Goal: Task Accomplishment & Management: Use online tool/utility

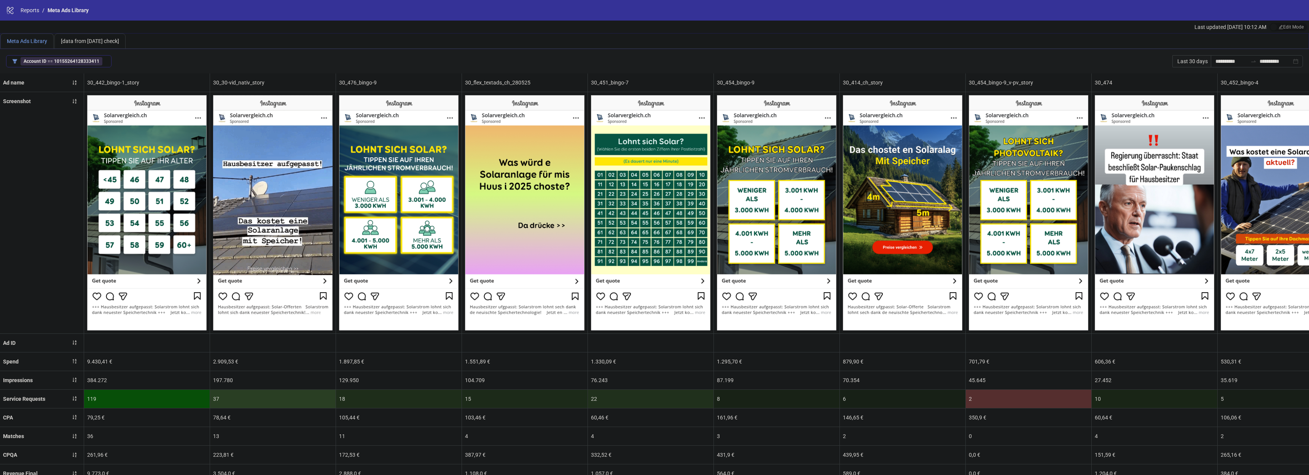
scroll to position [10, 0]
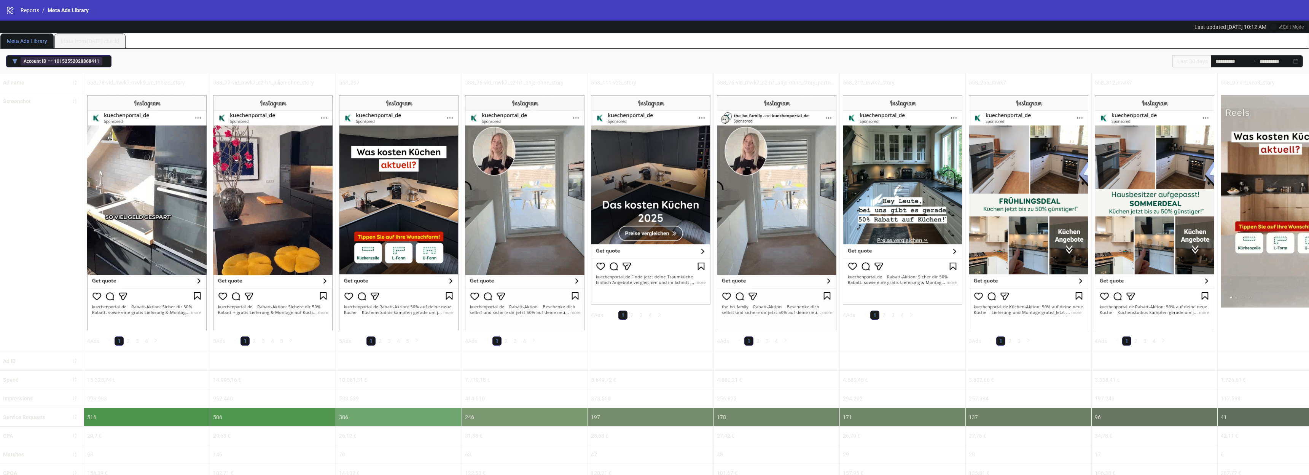
click at [77, 62] on b "10152552028868411" at bounding box center [76, 61] width 45 height 5
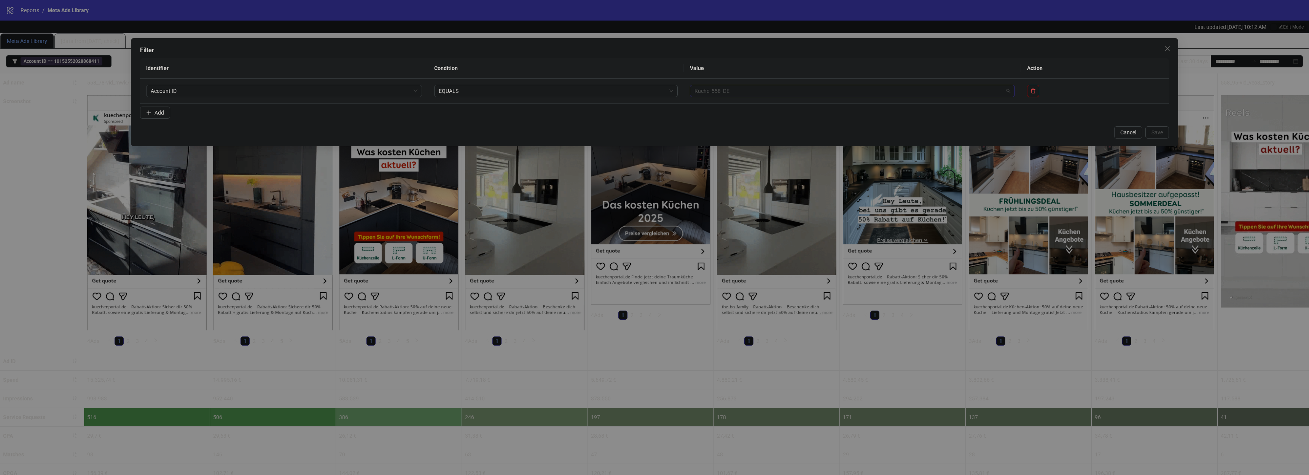
click at [1009, 93] on span "Küche_558_DE" at bounding box center [851, 90] width 315 height 11
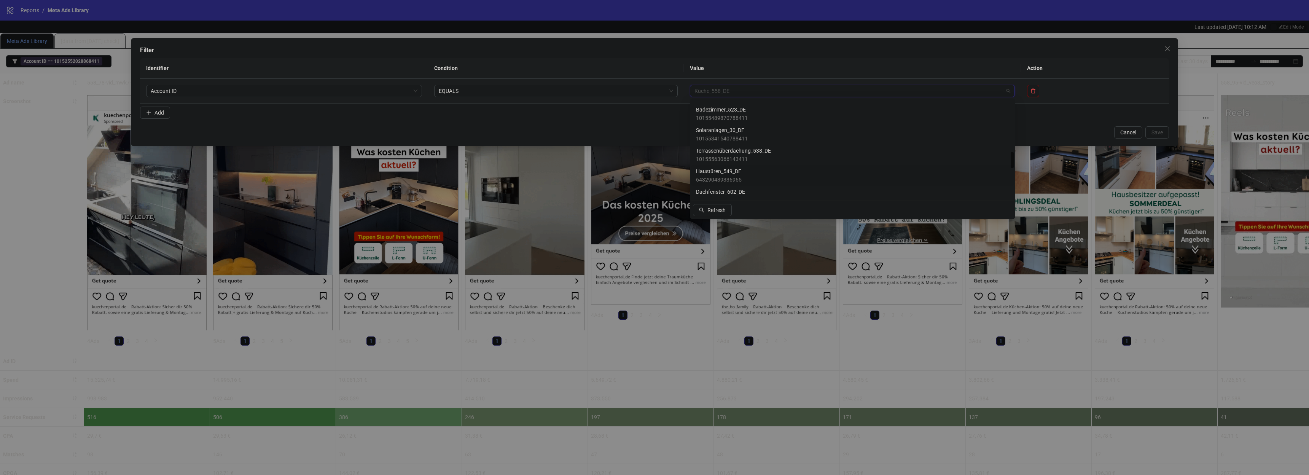
scroll to position [304, 0]
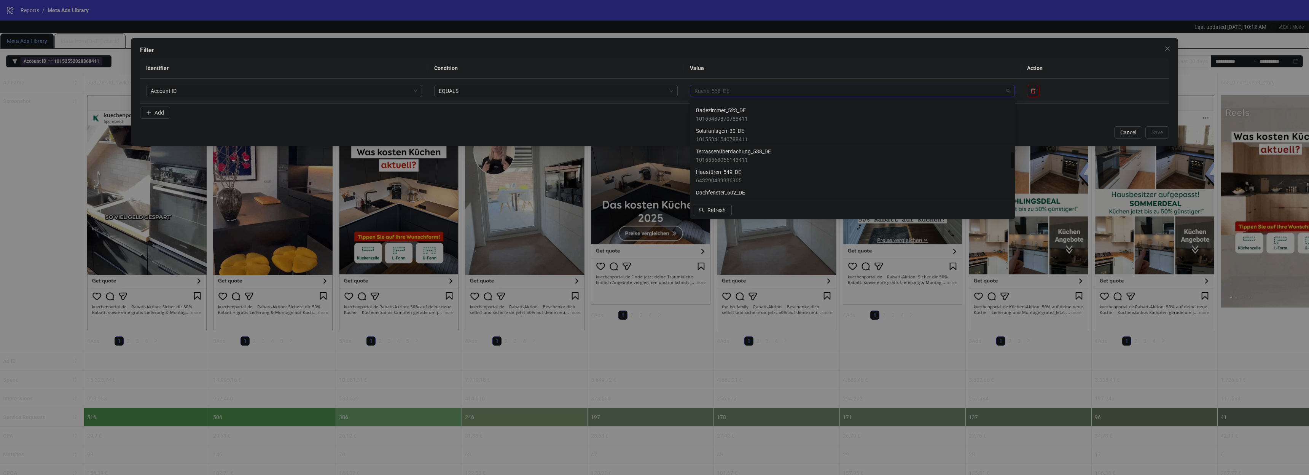
click at [720, 134] on span "Solaranlagen_30_DE" at bounding box center [722, 131] width 52 height 8
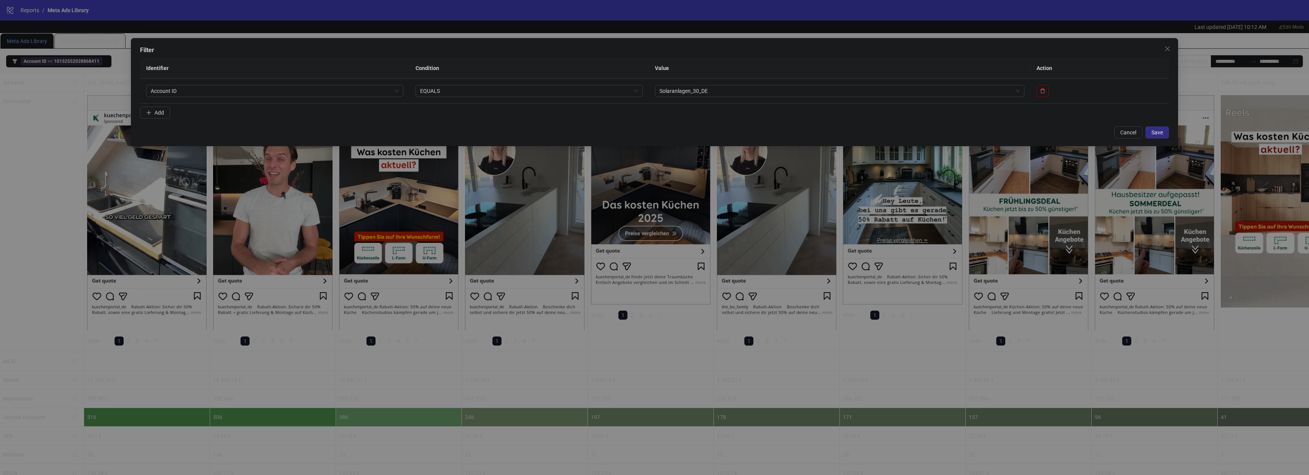
click at [1151, 132] on span "Save" at bounding box center [1156, 132] width 11 height 6
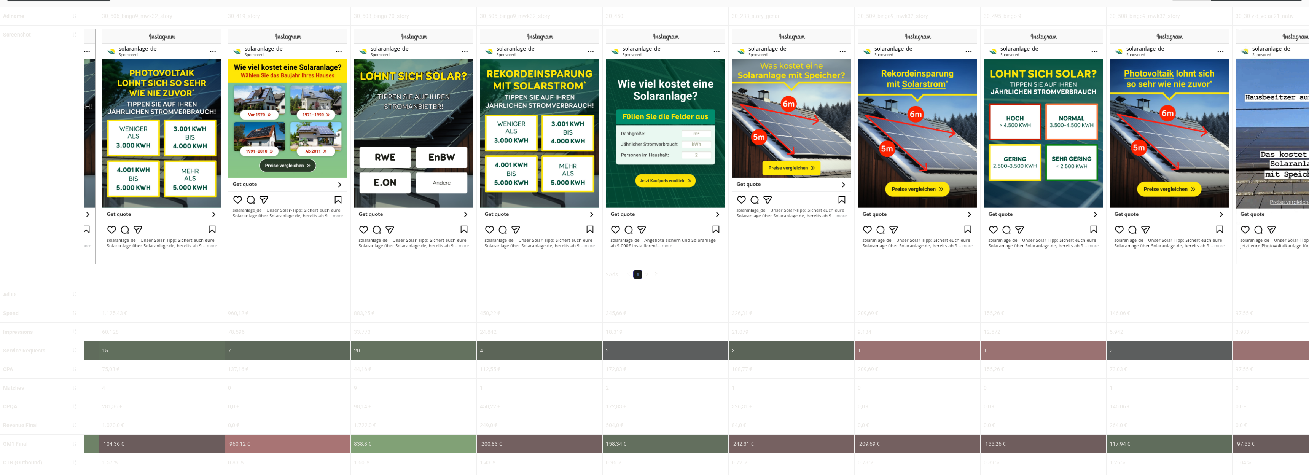
scroll to position [0, 452]
